Goal: Find specific page/section

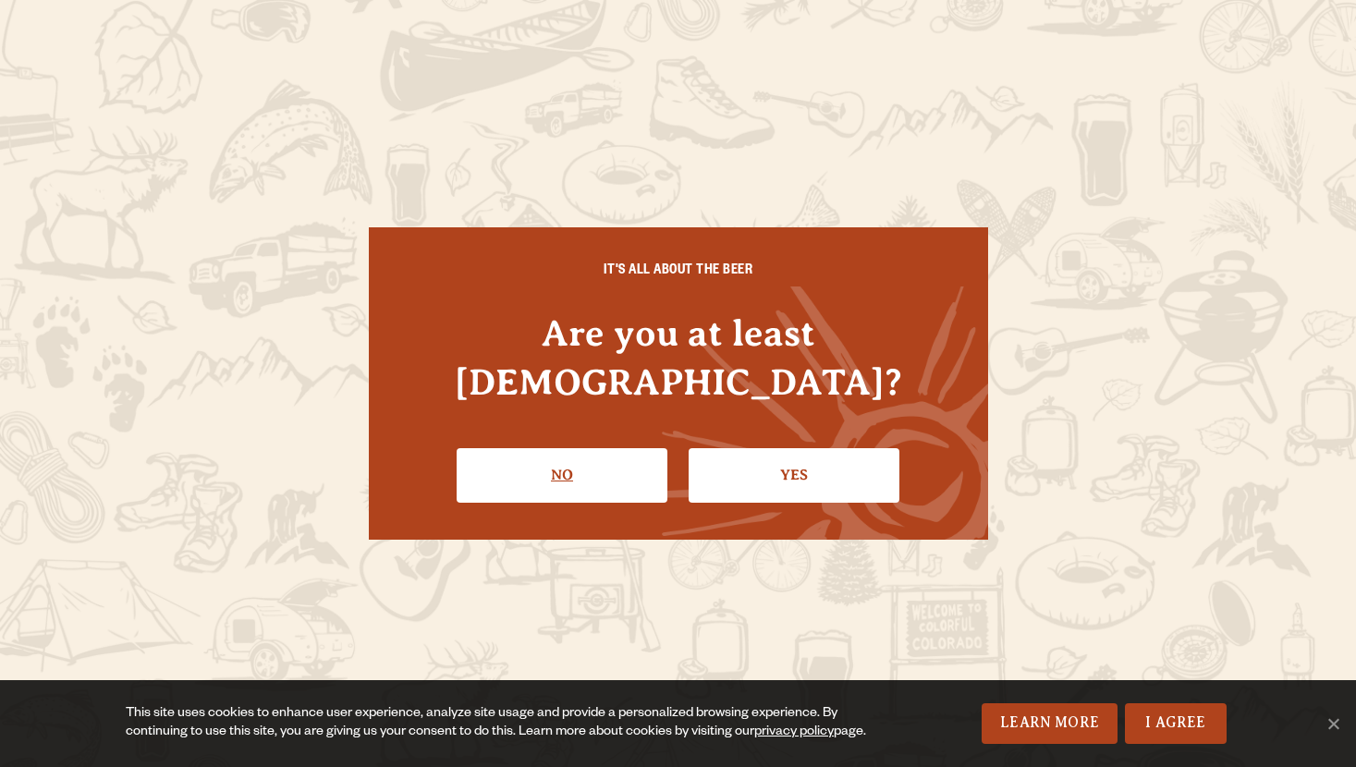
click at [588, 448] on link "No" at bounding box center [561, 475] width 211 height 54
click at [777, 467] on link "Yes" at bounding box center [793, 475] width 211 height 54
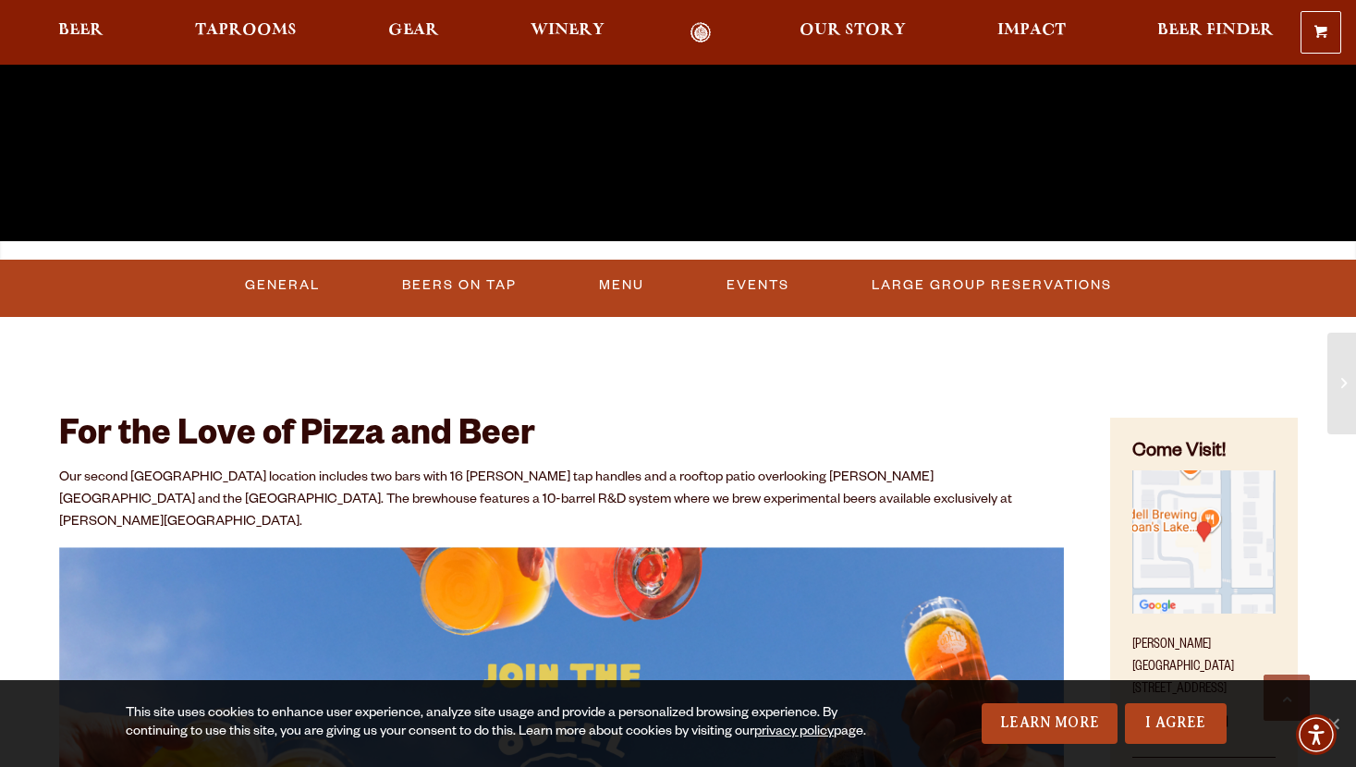
scroll to position [523, 0]
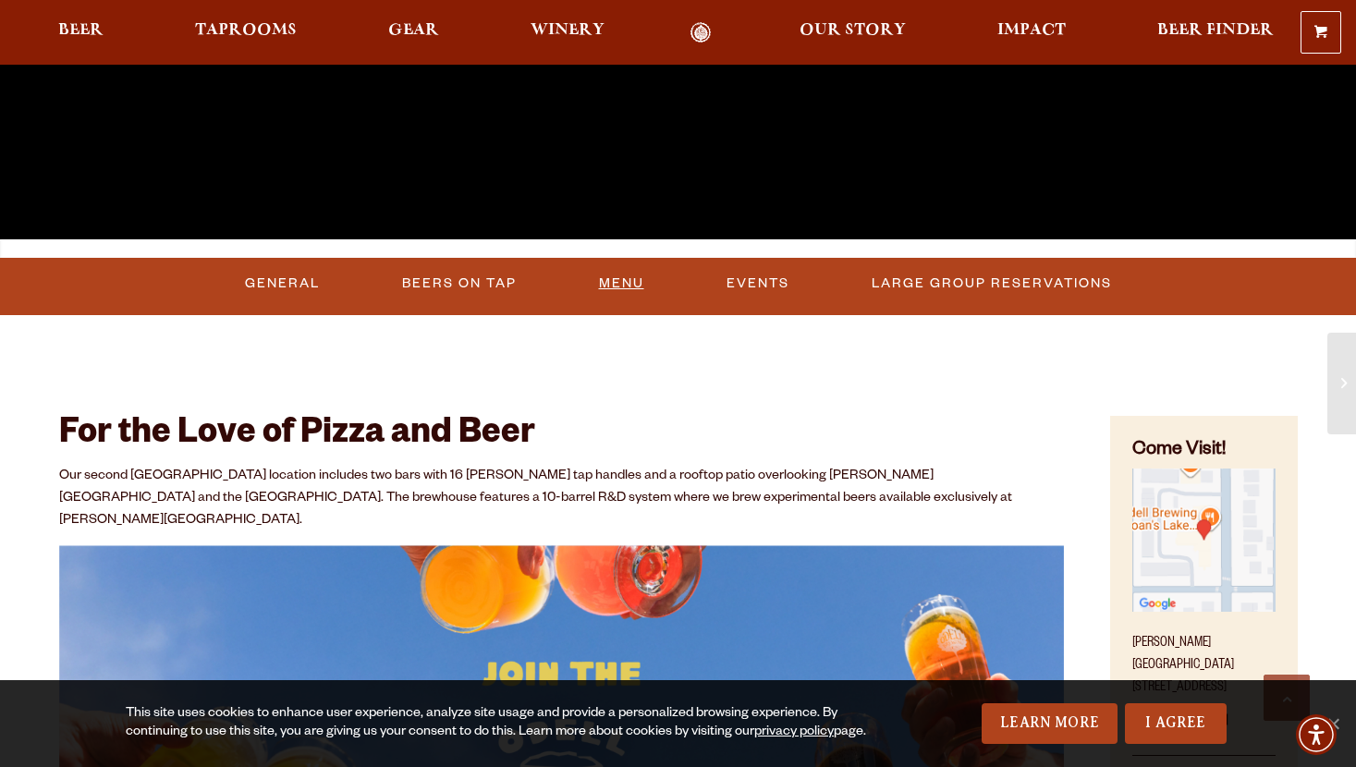
click at [622, 285] on link "Menu" at bounding box center [621, 283] width 60 height 43
